Goal: Transaction & Acquisition: Subscribe to service/newsletter

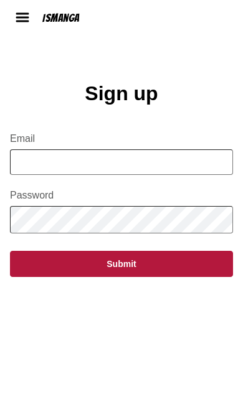
click at [22, 161] on input "Email" at bounding box center [121, 162] width 223 height 26
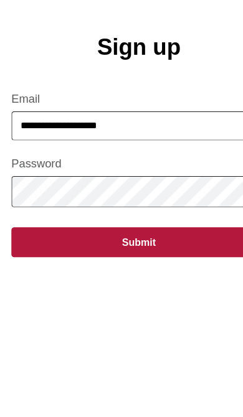
type input "**********"
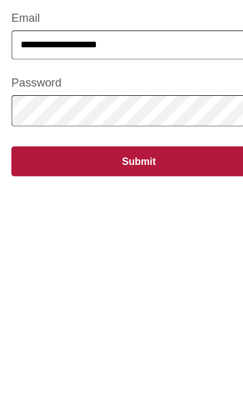
scroll to position [70, 0]
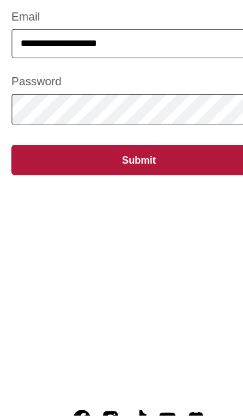
click at [192, 203] on main "**********" at bounding box center [121, 200] width 243 height 376
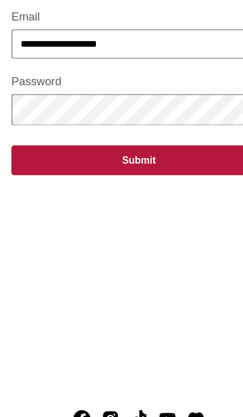
click at [181, 179] on button "Submit" at bounding box center [121, 192] width 223 height 26
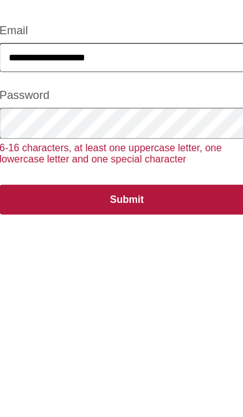
click at [171, 202] on button "Submit" at bounding box center [121, 215] width 223 height 26
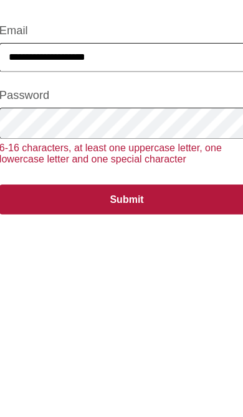
click at [153, 202] on button "Submit" at bounding box center [121, 215] width 223 height 26
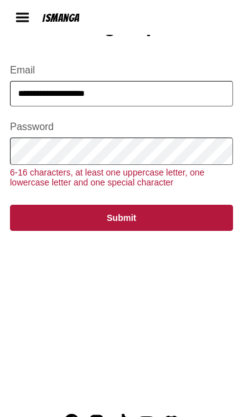
scroll to position [68, 0]
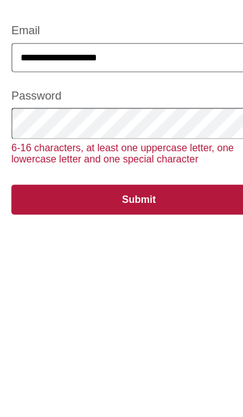
click at [168, 205] on button "Submit" at bounding box center [121, 218] width 223 height 26
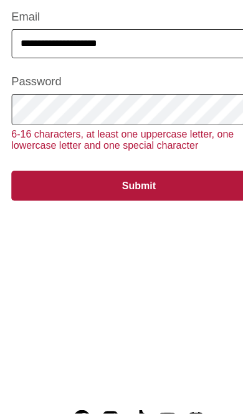
click at [161, 205] on button "Submit" at bounding box center [121, 218] width 223 height 26
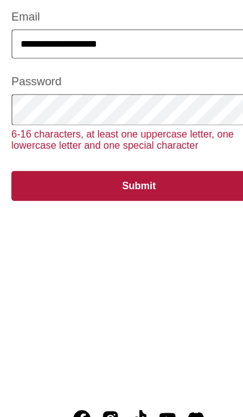
click at [164, 202] on button "Submit" at bounding box center [121, 215] width 223 height 26
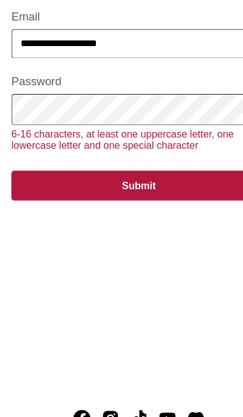
click at [176, 202] on button "Submit" at bounding box center [121, 215] width 223 height 26
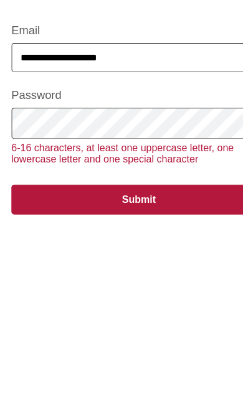
click at [172, 202] on button "Submit" at bounding box center [121, 215] width 223 height 26
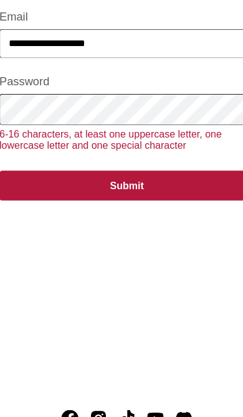
click at [166, 202] on button "Submit" at bounding box center [121, 215] width 223 height 26
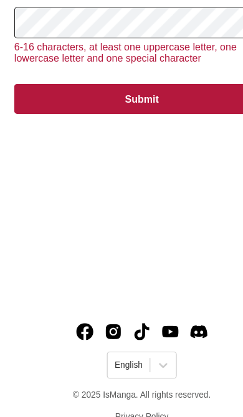
scroll to position [187, 0]
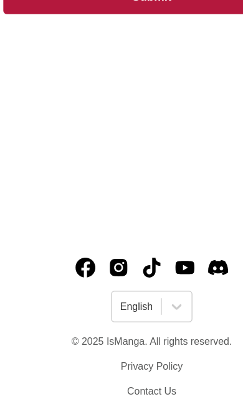
click at [158, 356] on div "© 2025 IsManga. All rights reserved. Privacy Policy Contact Us" at bounding box center [121, 379] width 121 height 46
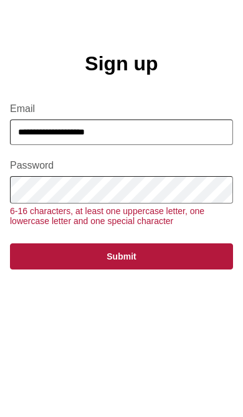
scroll to position [29, 0]
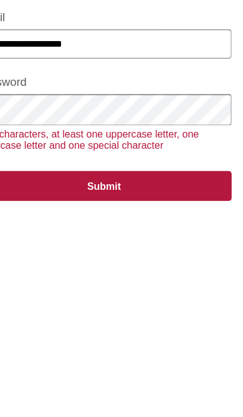
click at [42, 244] on button "Submit" at bounding box center [121, 257] width 223 height 26
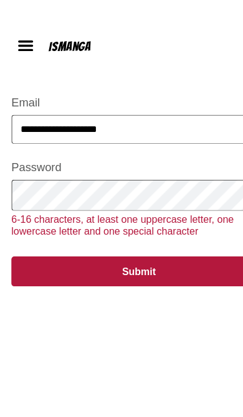
scroll to position [0, 0]
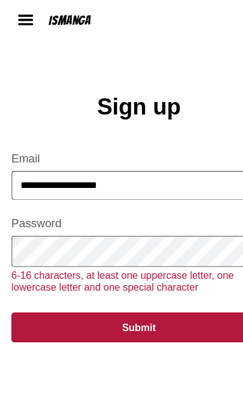
click at [26, 23] on img at bounding box center [22, 17] width 15 height 15
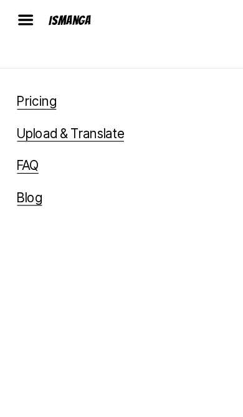
click at [18, 18] on img at bounding box center [22, 17] width 15 height 15
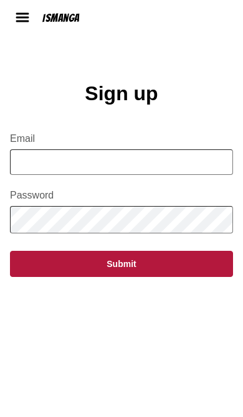
click at [186, 159] on input "Email" at bounding box center [121, 162] width 223 height 26
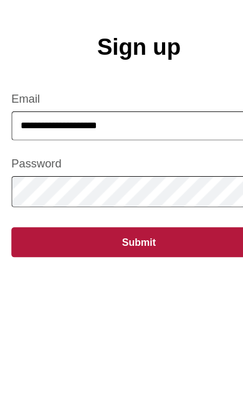
type input "**********"
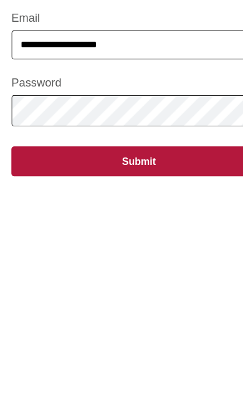
scroll to position [70, 0]
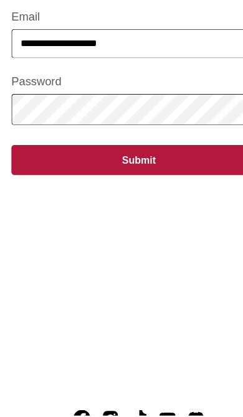
click at [172, 181] on button "Submit" at bounding box center [121, 194] width 223 height 26
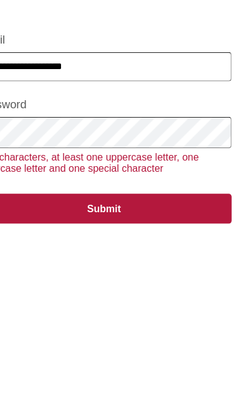
scroll to position [72, 0]
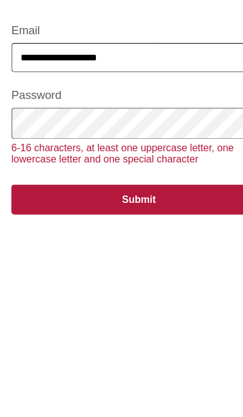
click at [171, 202] on button "Submit" at bounding box center [121, 215] width 223 height 26
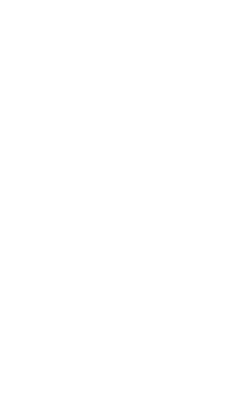
click at [164, 167] on main "Sign up successfully!" at bounding box center [121, 199] width 243 height 376
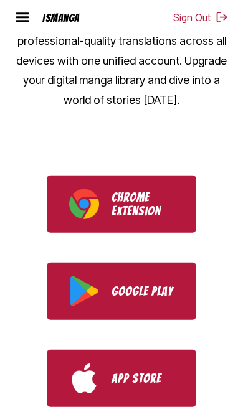
scroll to position [321, 0]
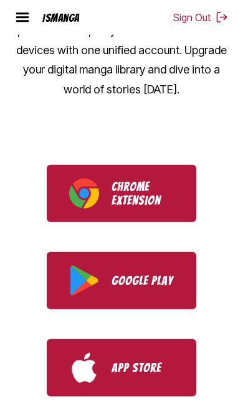
click at [173, 180] on p "Chrome Extension" at bounding box center [142, 193] width 62 height 27
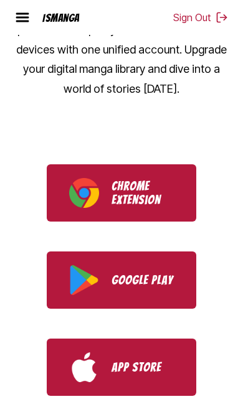
click at [78, 354] on img "Download IsManga from App Store" at bounding box center [84, 367] width 30 height 30
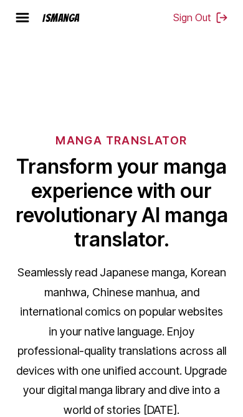
scroll to position [0, 0]
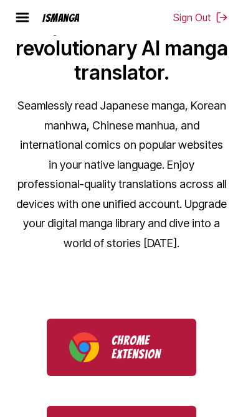
scroll to position [184, 0]
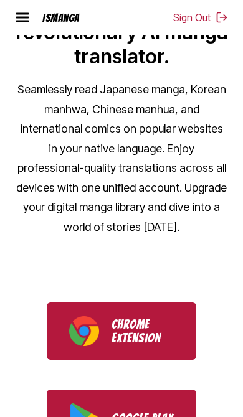
click at [193, 23] on button "Sign Out" at bounding box center [200, 17] width 55 height 12
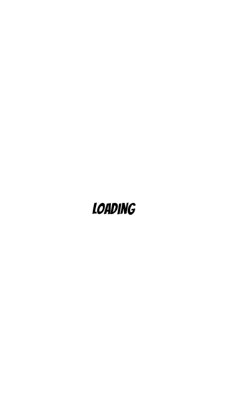
scroll to position [10, 0]
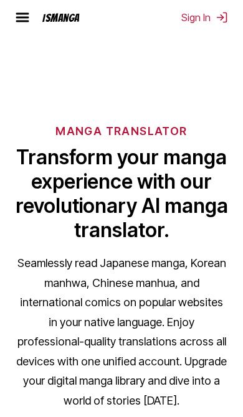
click at [204, 17] on button "Sign In" at bounding box center [204, 17] width 47 height 12
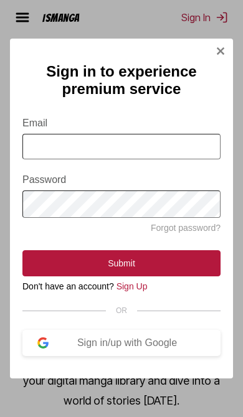
click at [32, 138] on input "Email" at bounding box center [121, 147] width 198 height 26
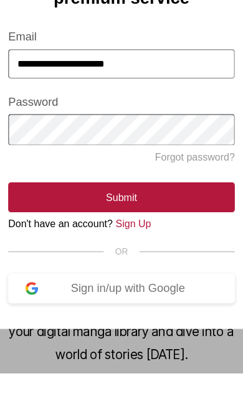
click at [173, 250] on button "Submit" at bounding box center [121, 263] width 198 height 26
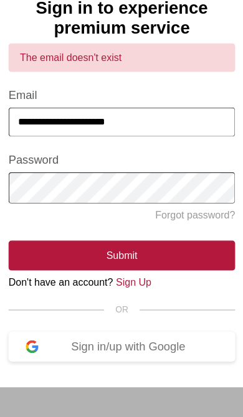
scroll to position [48, 0]
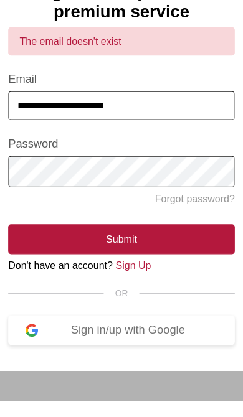
click at [179, 146] on input "**********" at bounding box center [121, 159] width 198 height 26
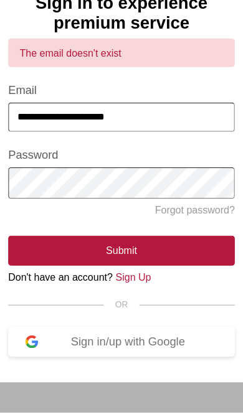
click at [140, 146] on input "**********" at bounding box center [121, 159] width 198 height 26
click at [61, 146] on input "**********" at bounding box center [121, 159] width 198 height 26
type input "**********"
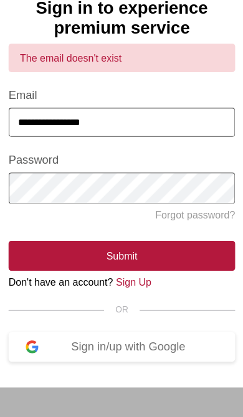
click at [116, 294] on link "Sign Up" at bounding box center [131, 299] width 31 height 10
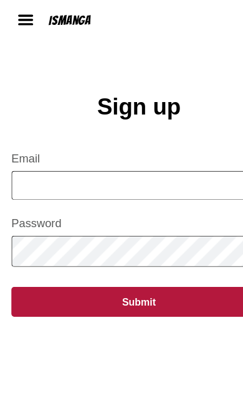
click at [154, 162] on input "Email" at bounding box center [121, 162] width 223 height 26
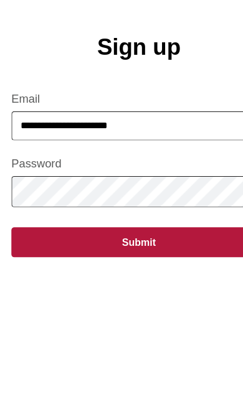
type input "**********"
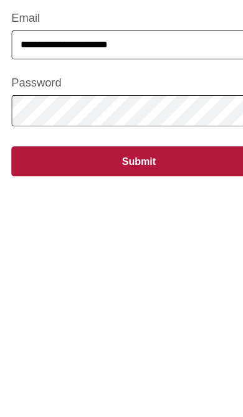
scroll to position [70, 0]
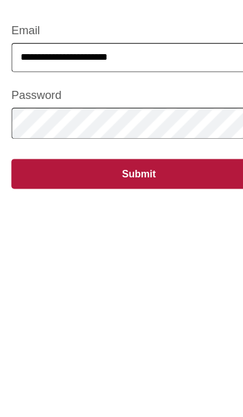
click at [169, 181] on button "Submit" at bounding box center [121, 194] width 223 height 26
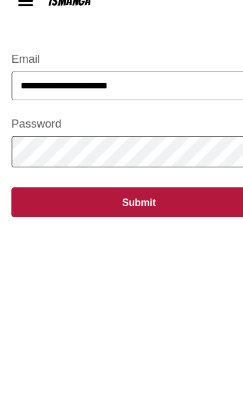
scroll to position [60, 0]
